Goal: Task Accomplishment & Management: Complete application form

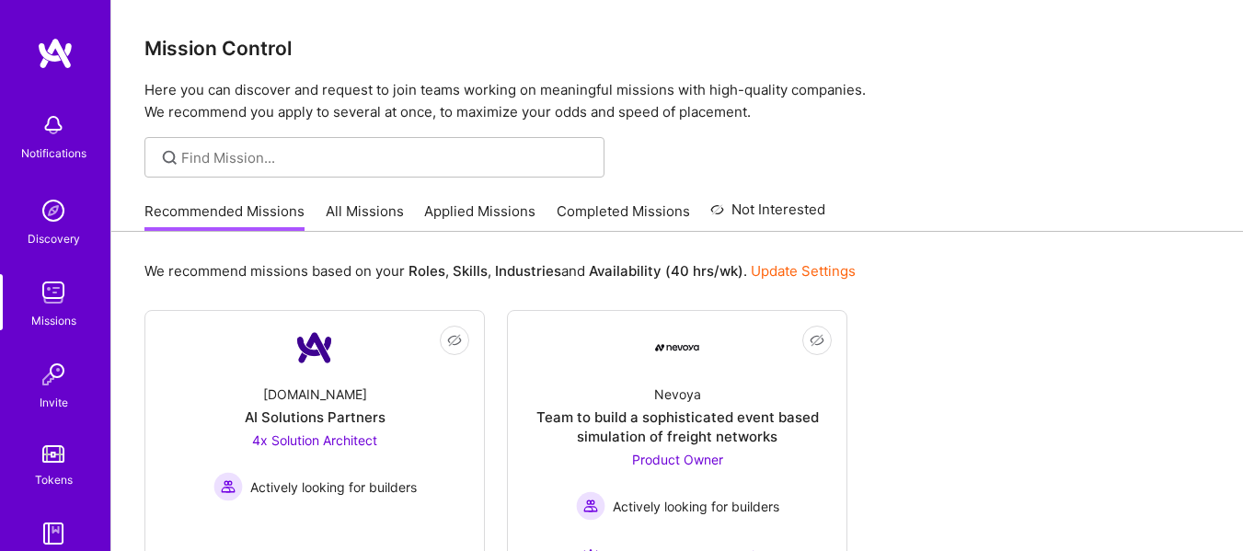
click at [442, 209] on link "Applied Missions" at bounding box center [479, 216] width 111 height 30
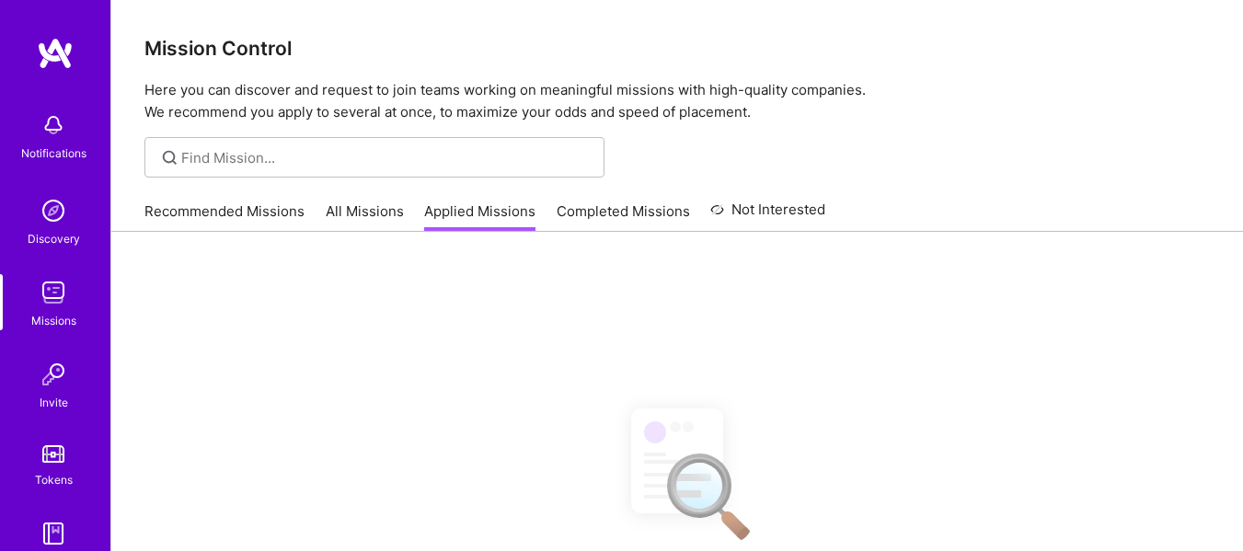
click at [337, 228] on link "All Missions" at bounding box center [365, 216] width 78 height 30
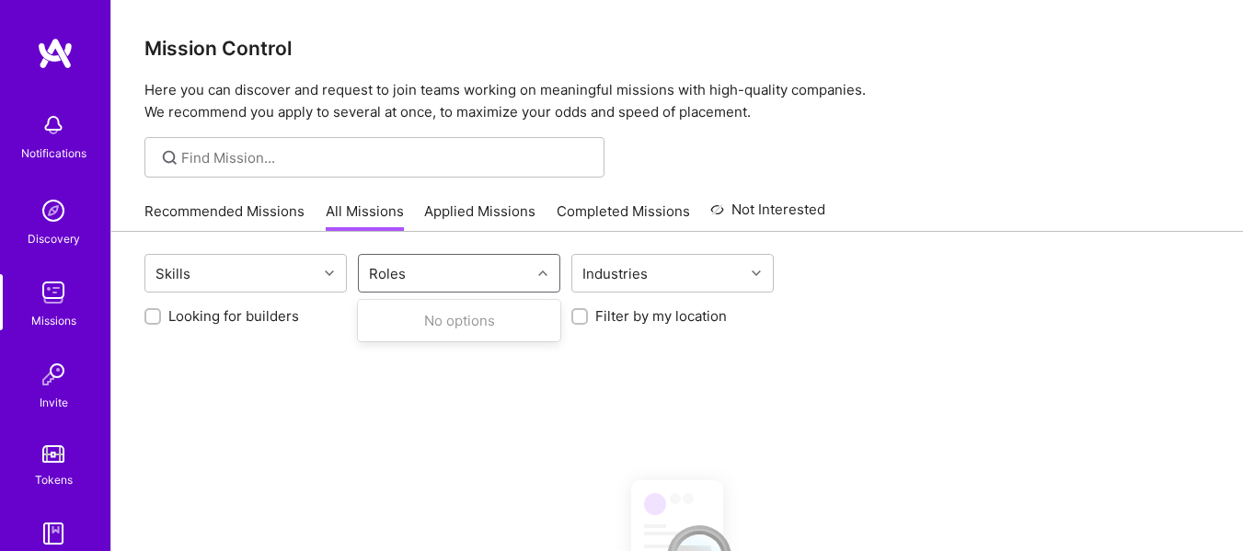
click at [394, 269] on div "Roles" at bounding box center [387, 273] width 46 height 27
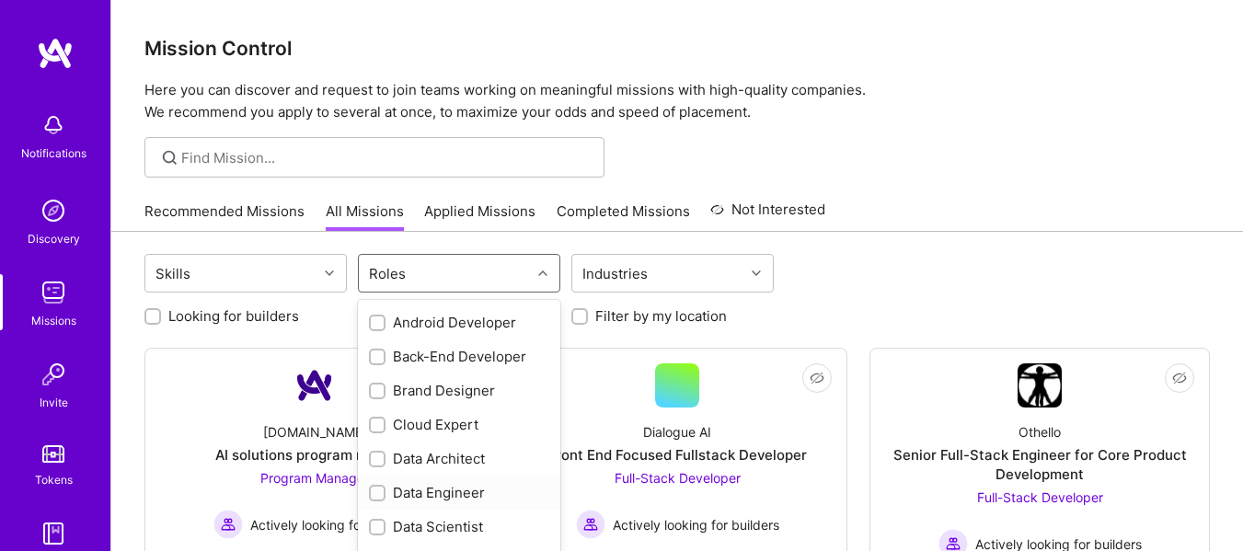
scroll to position [184, 0]
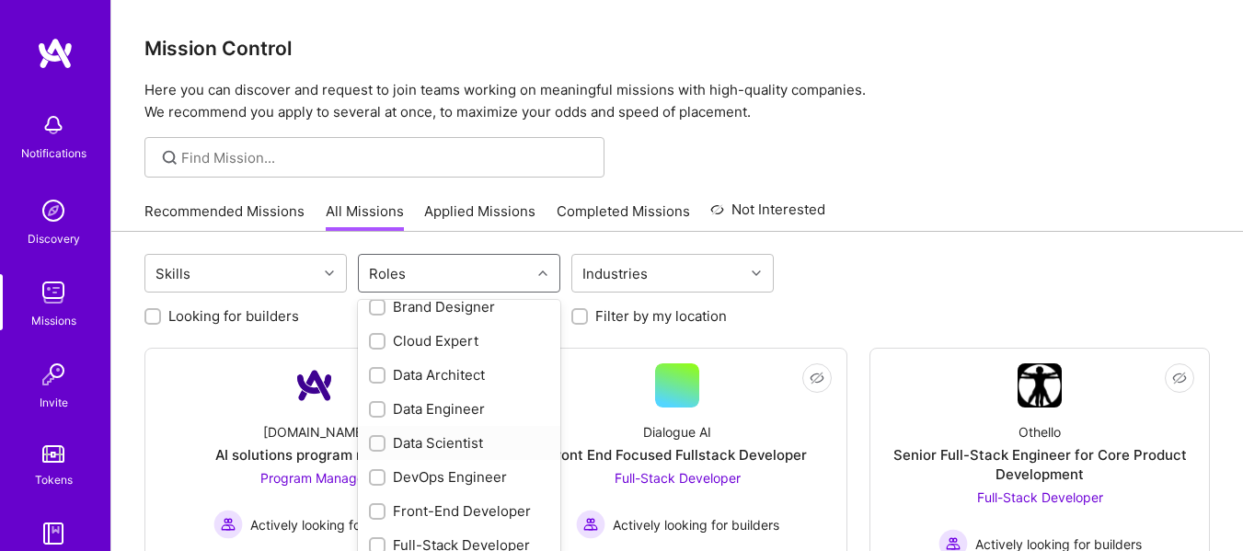
click at [414, 440] on div "Data Scientist" at bounding box center [459, 442] width 180 height 19
checkbox input "true"
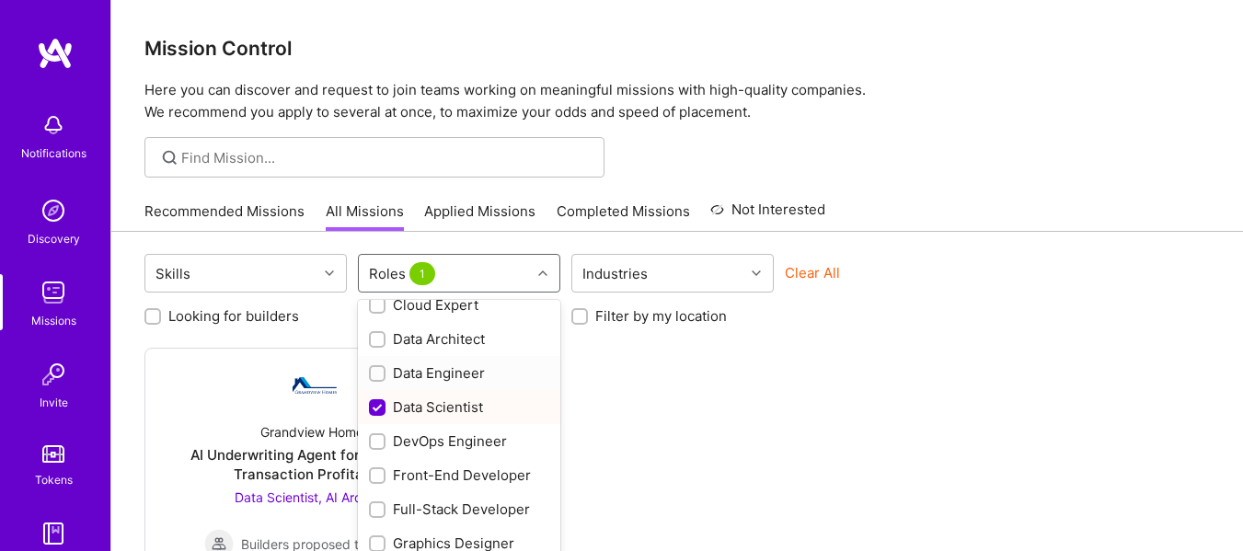
scroll to position [276, 0]
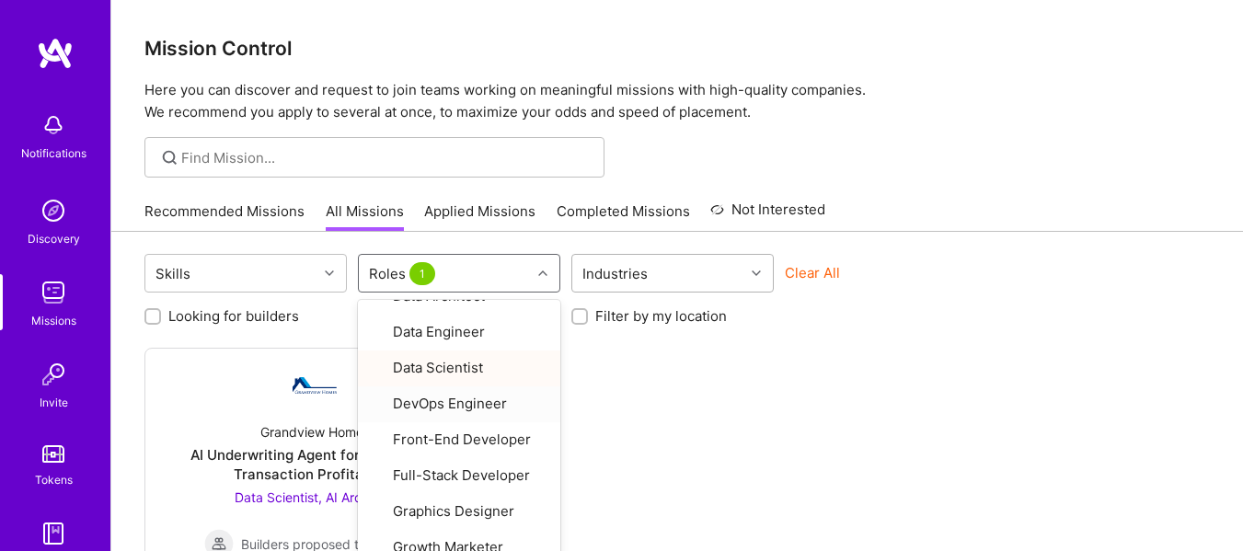
click at [653, 269] on div "Industries" at bounding box center [658, 273] width 172 height 37
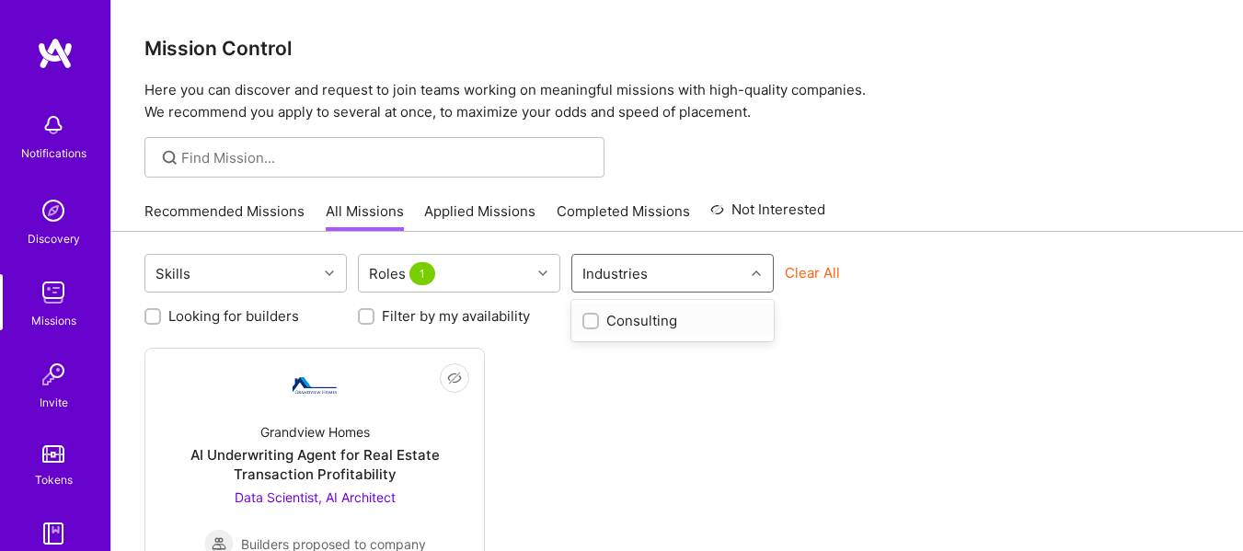
click at [858, 406] on div "Not Interested Grandview Homes AI Underwriting Agent for Real Estate Transactio…" at bounding box center [676, 509] width 1065 height 322
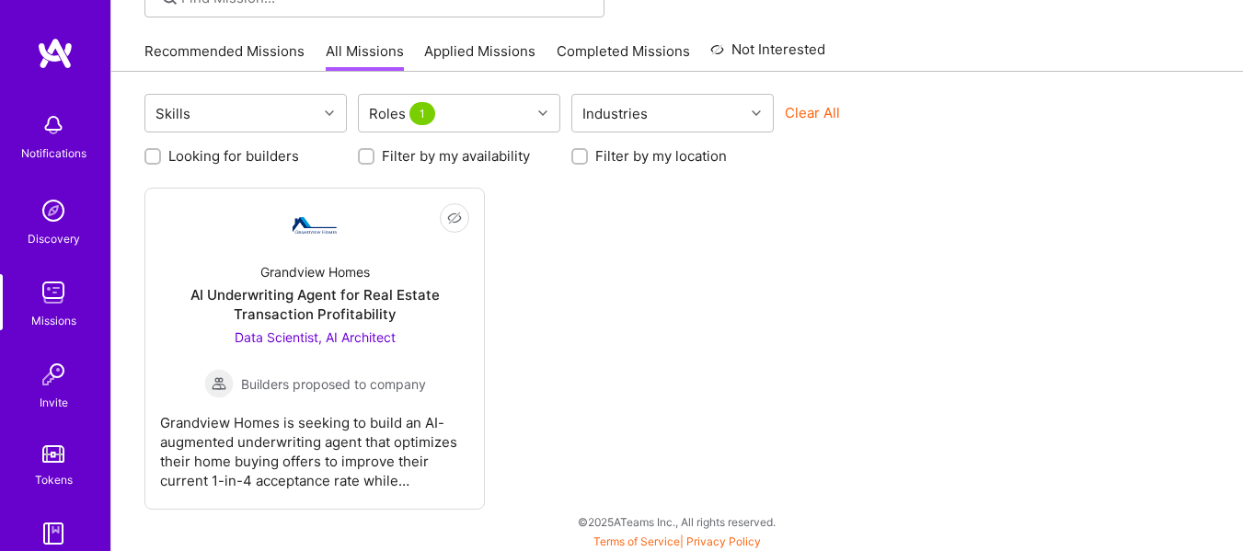
scroll to position [163, 0]
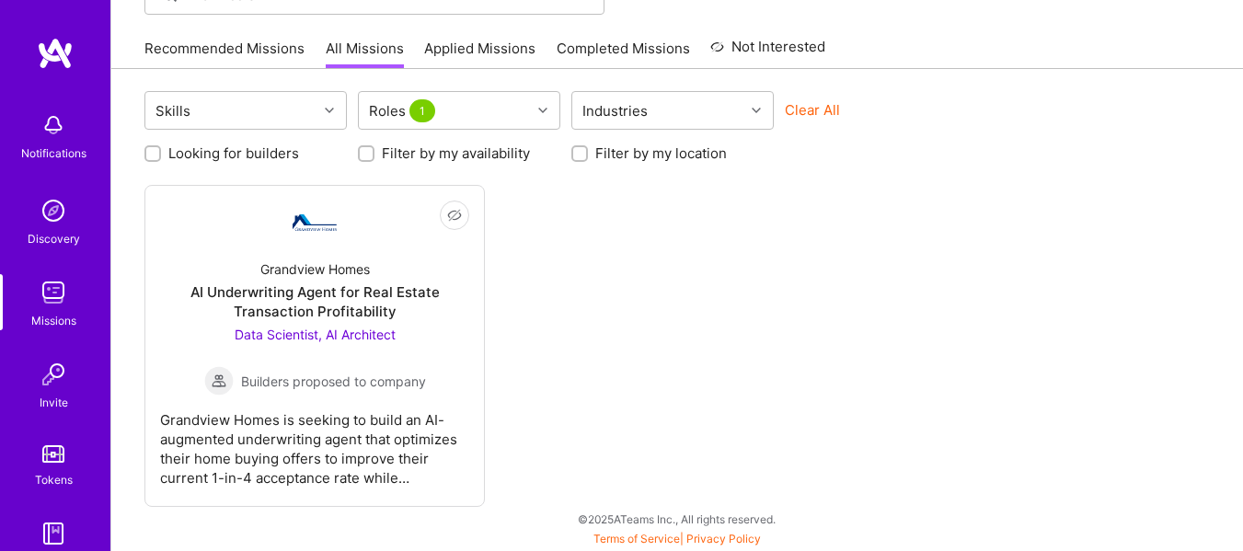
click at [447, 144] on label "Filter by my availability" at bounding box center [456, 152] width 148 height 19
click at [374, 148] on input "Filter by my availability" at bounding box center [367, 154] width 13 height 13
checkbox input "true"
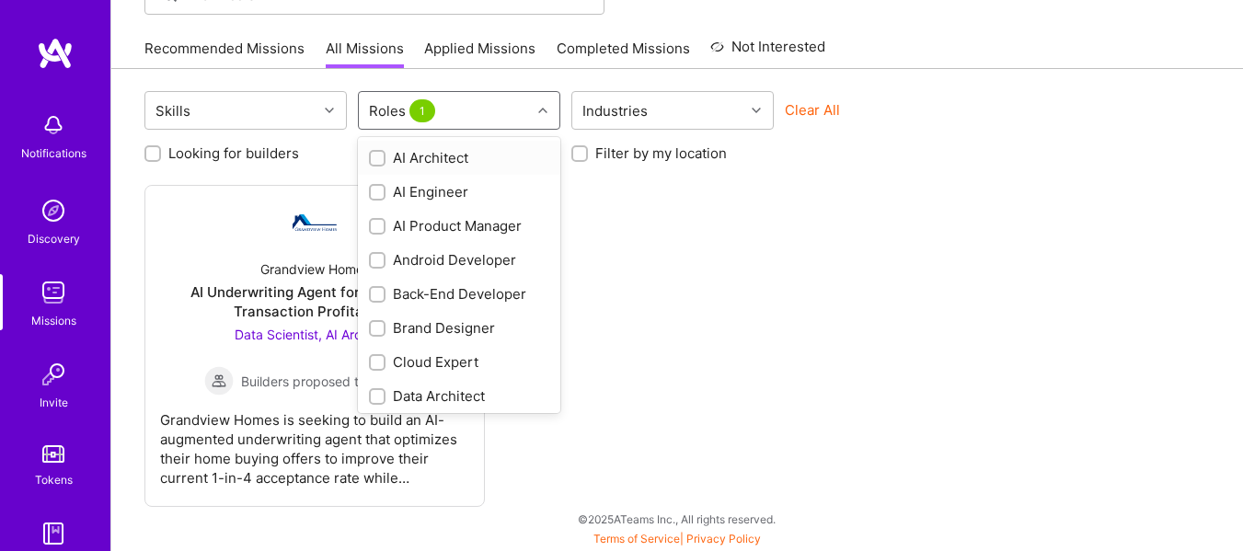
click at [539, 112] on icon at bounding box center [542, 110] width 9 height 9
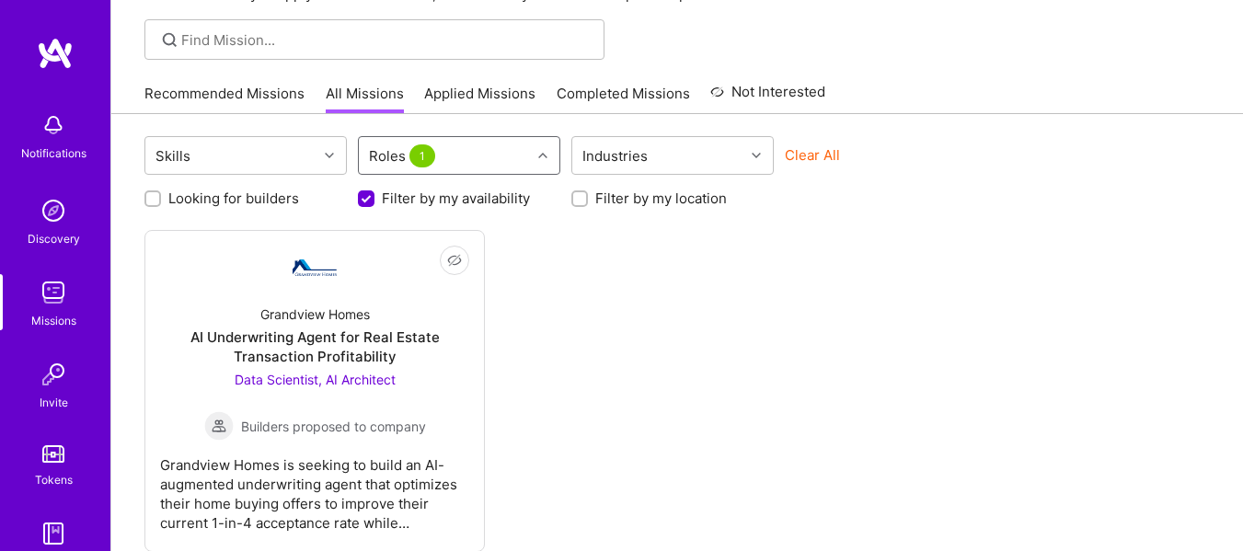
scroll to position [163, 0]
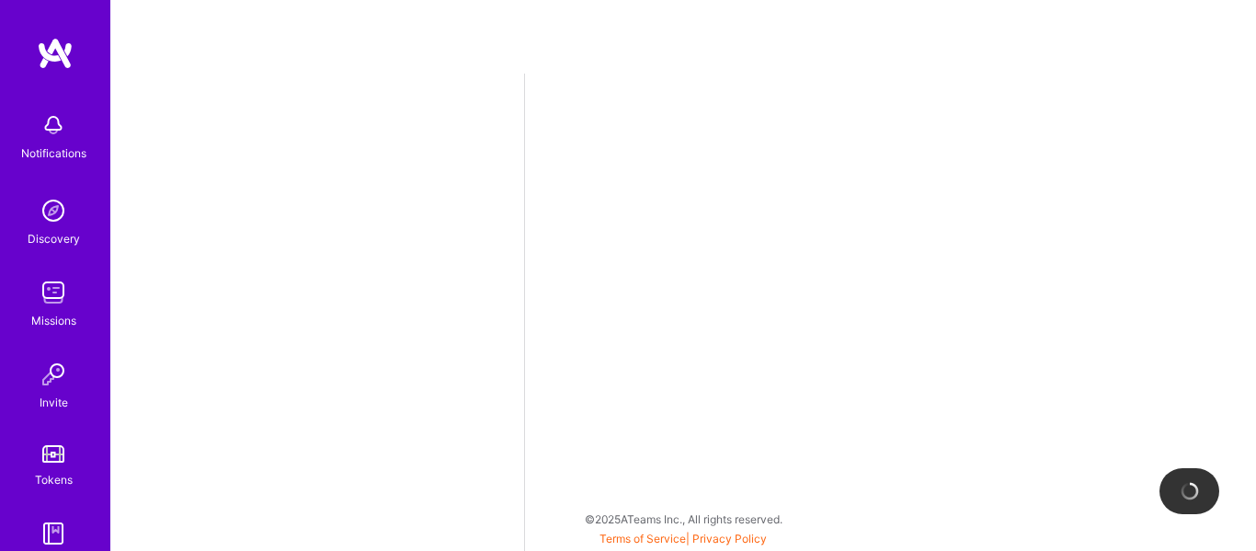
select select "CA"
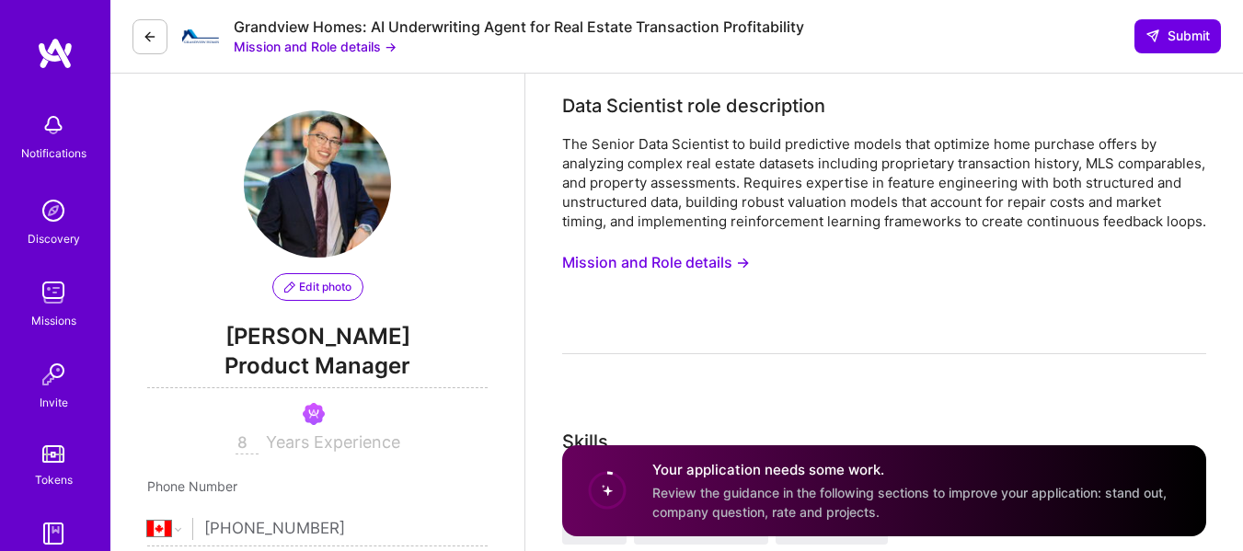
click at [730, 280] on button "Mission and Role details →" at bounding box center [656, 263] width 188 height 34
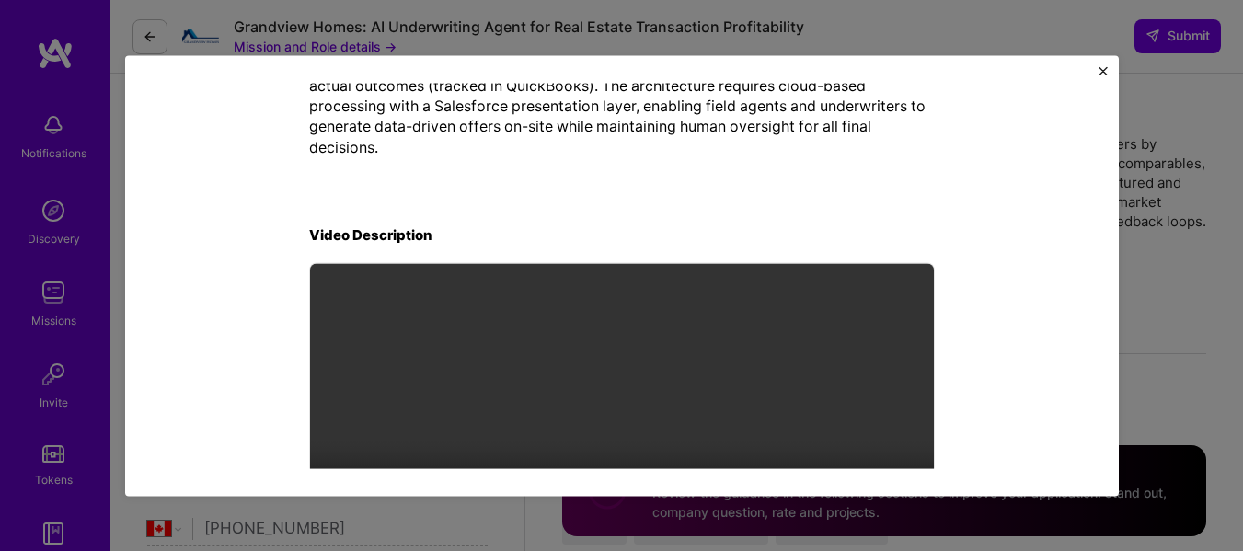
scroll to position [612, 0]
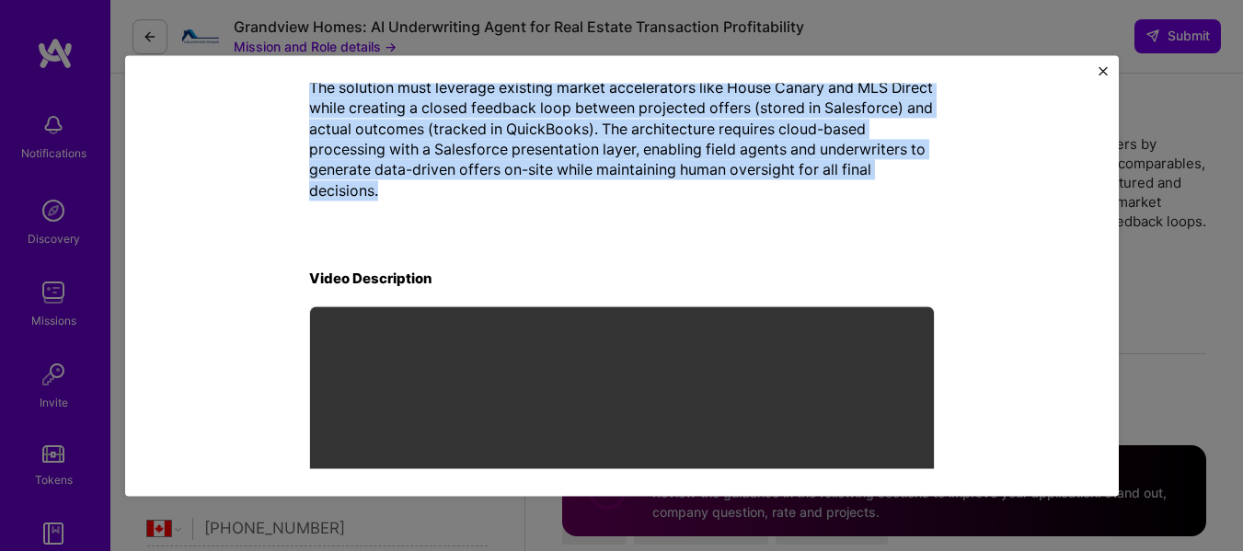
drag, startPoint x: 354, startPoint y: 227, endPoint x: 482, endPoint y: 196, distance: 131.6
click at [482, 196] on div "Mission Description and Role Details Data Scientist role description The Senior…" at bounding box center [621, 36] width 625 height 1100
copy div "Lore Ipsumdolo sita consectetur Adi Elitse Doei Temporinc ut labor etdolorema a…"
click at [1102, 68] on img "Close" at bounding box center [1102, 70] width 9 height 9
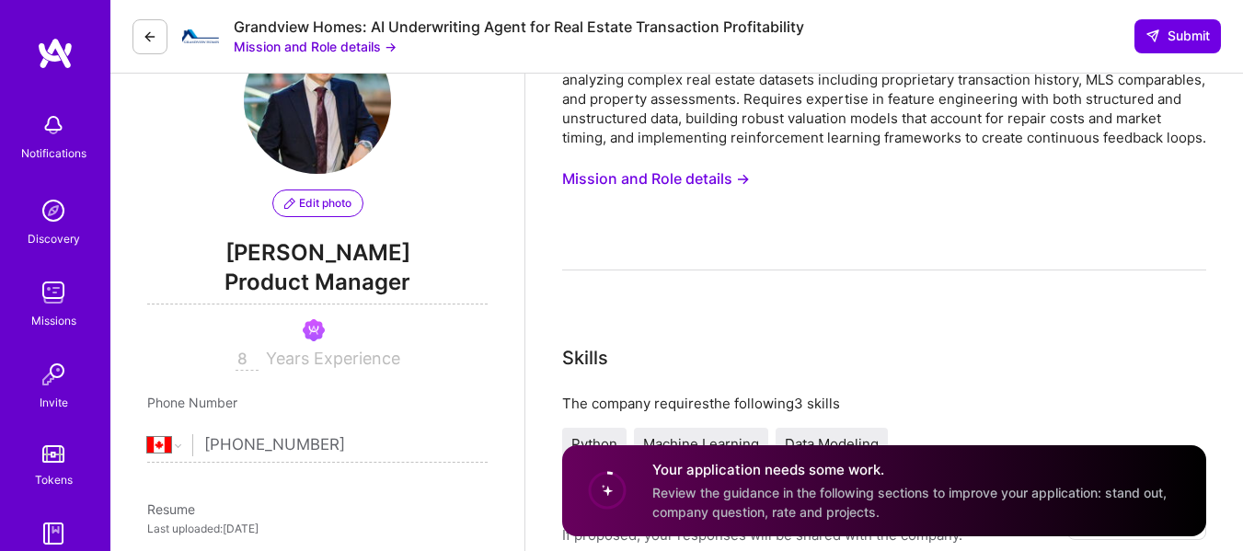
scroll to position [0, 0]
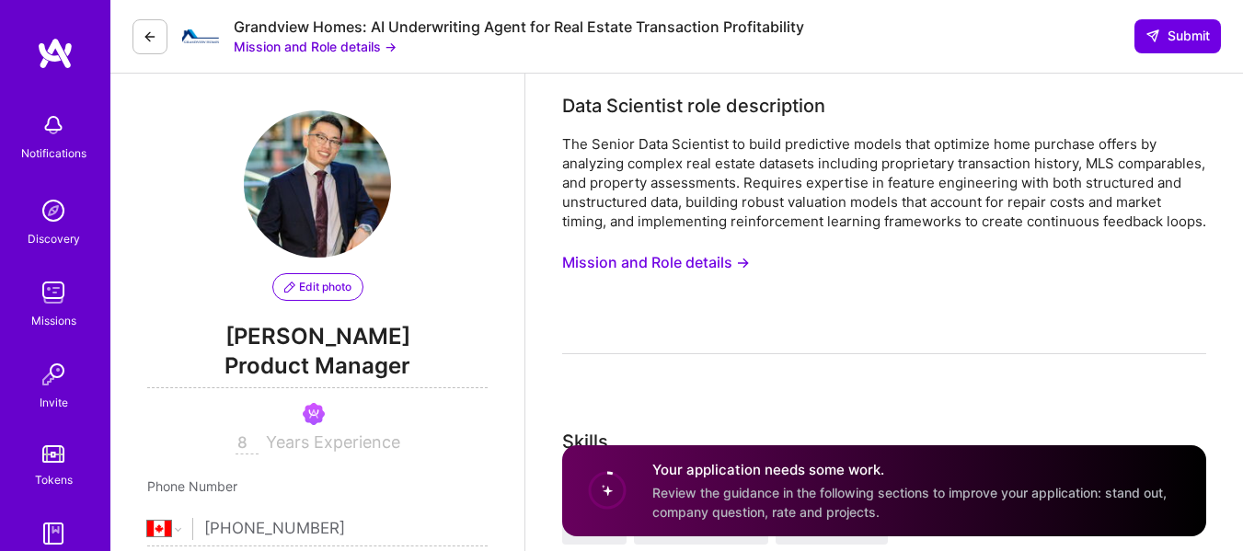
click at [724, 280] on button "Mission and Role details →" at bounding box center [656, 263] width 188 height 34
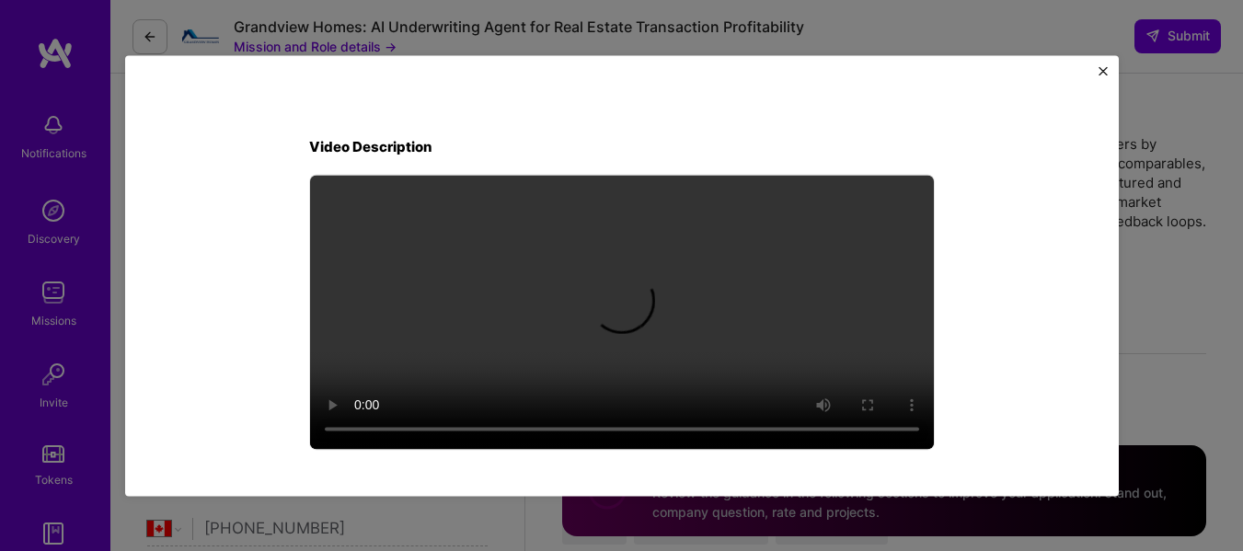
scroll to position [283, 0]
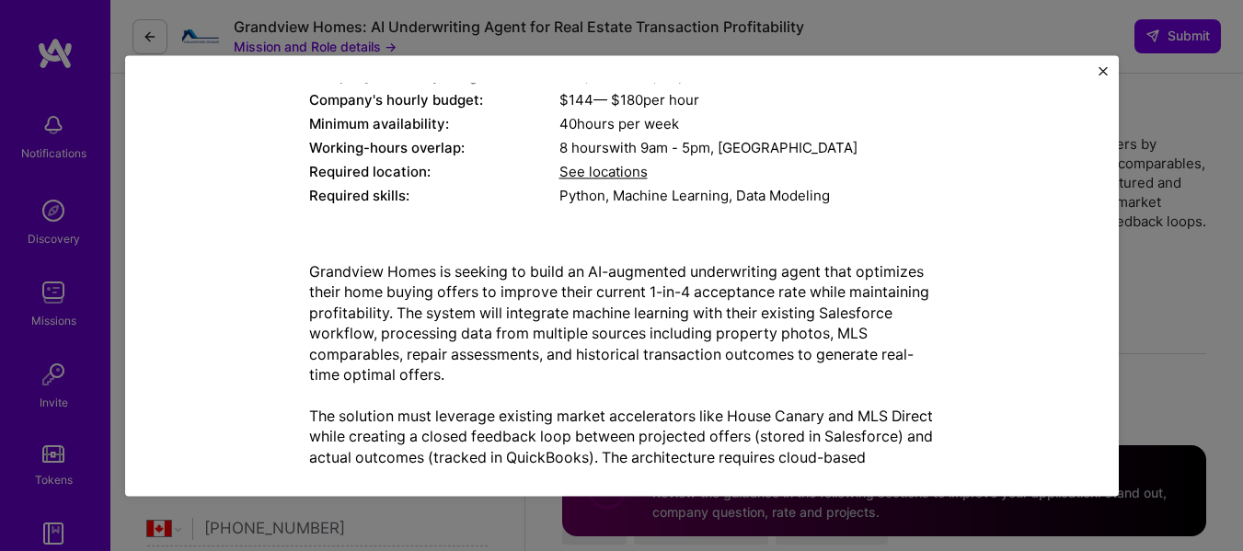
drag, startPoint x: 1104, startPoint y: 71, endPoint x: 1063, endPoint y: 61, distance: 41.7
click at [1102, 69] on img "Close" at bounding box center [1102, 70] width 9 height 9
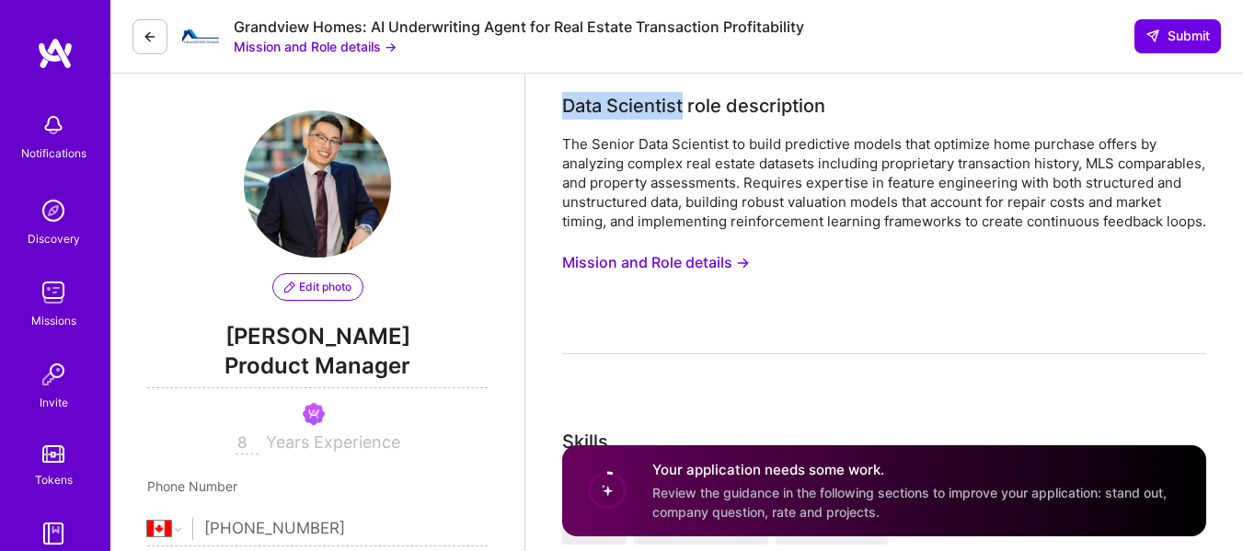
drag, startPoint x: 683, startPoint y: 104, endPoint x: 563, endPoint y: 103, distance: 120.5
click at [563, 103] on div "Data Scientist role description" at bounding box center [693, 106] width 263 height 28
copy div "Data Scientist"
